Goal: Information Seeking & Learning: Learn about a topic

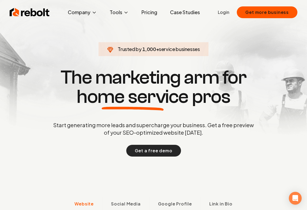
click at [147, 151] on button "Get a free demo" at bounding box center [153, 151] width 55 height 12
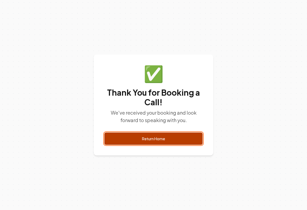
click at [159, 140] on link "Return Home" at bounding box center [153, 138] width 98 height 12
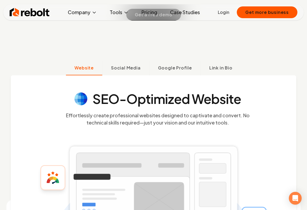
scroll to position [113, 0]
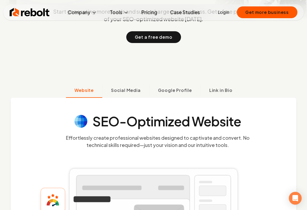
click at [148, 14] on link "Pricing" at bounding box center [149, 12] width 24 height 11
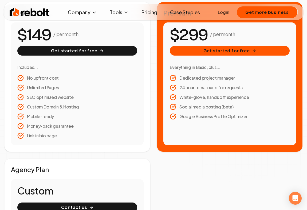
scroll to position [114, 0]
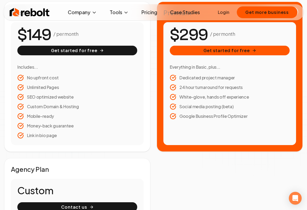
click at [183, 12] on link "Case Studies" at bounding box center [185, 12] width 38 height 11
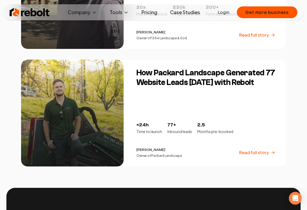
scroll to position [900, 0]
